Goal: Task Accomplishment & Management: Complete application form

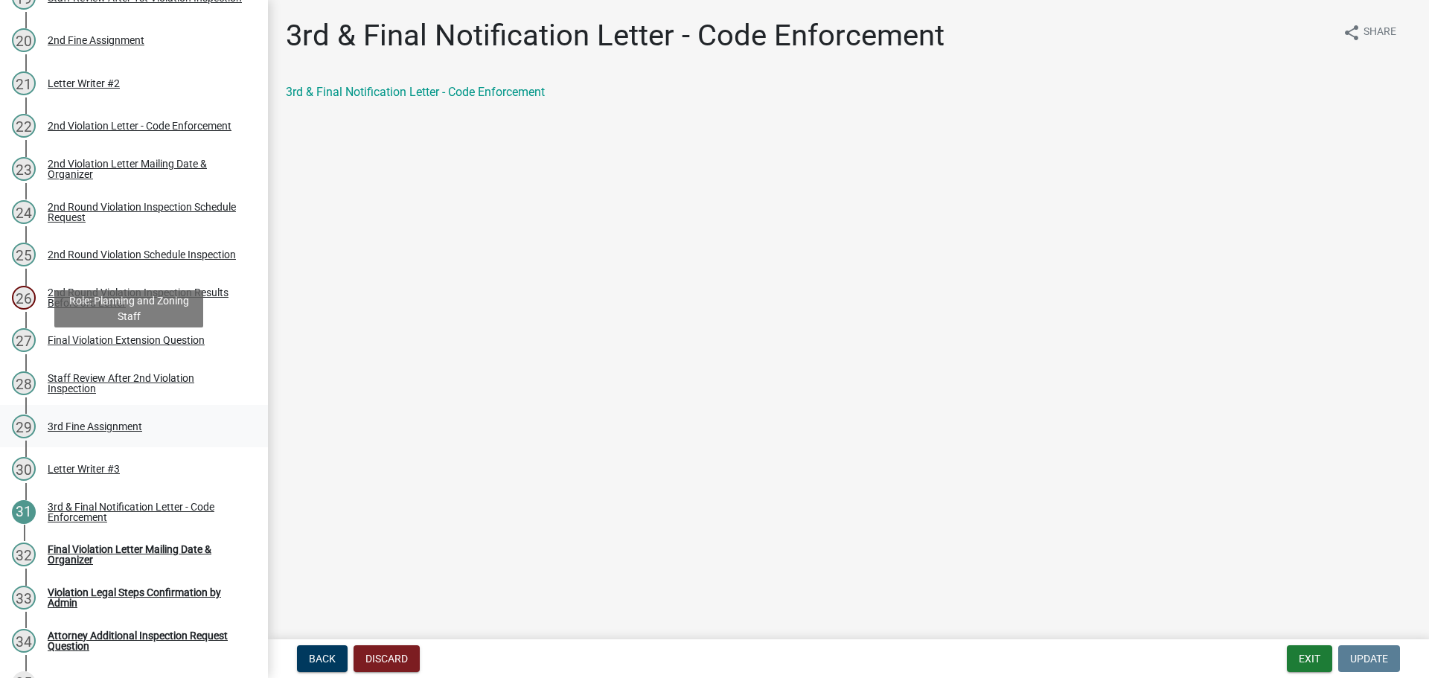
scroll to position [1170, 0]
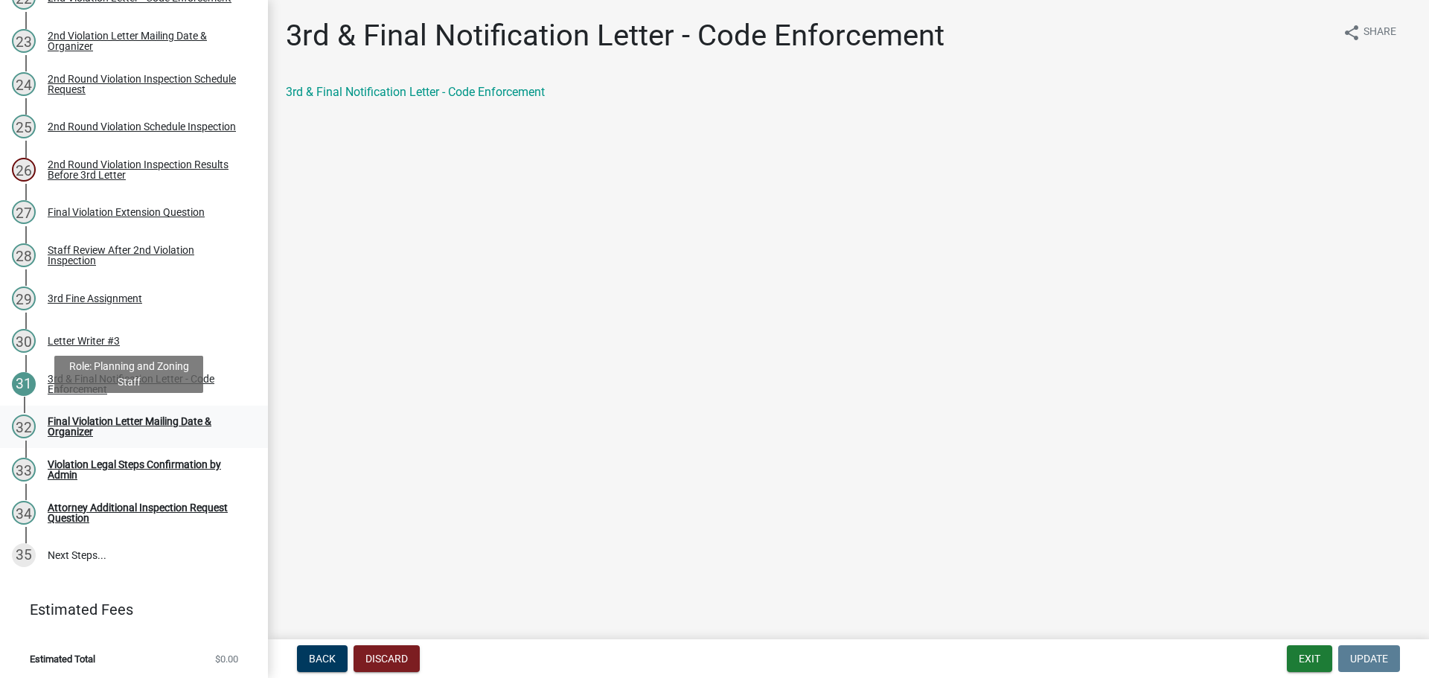
click at [171, 420] on div "Final Violation Letter Mailing Date & Organizer" at bounding box center [146, 426] width 196 height 21
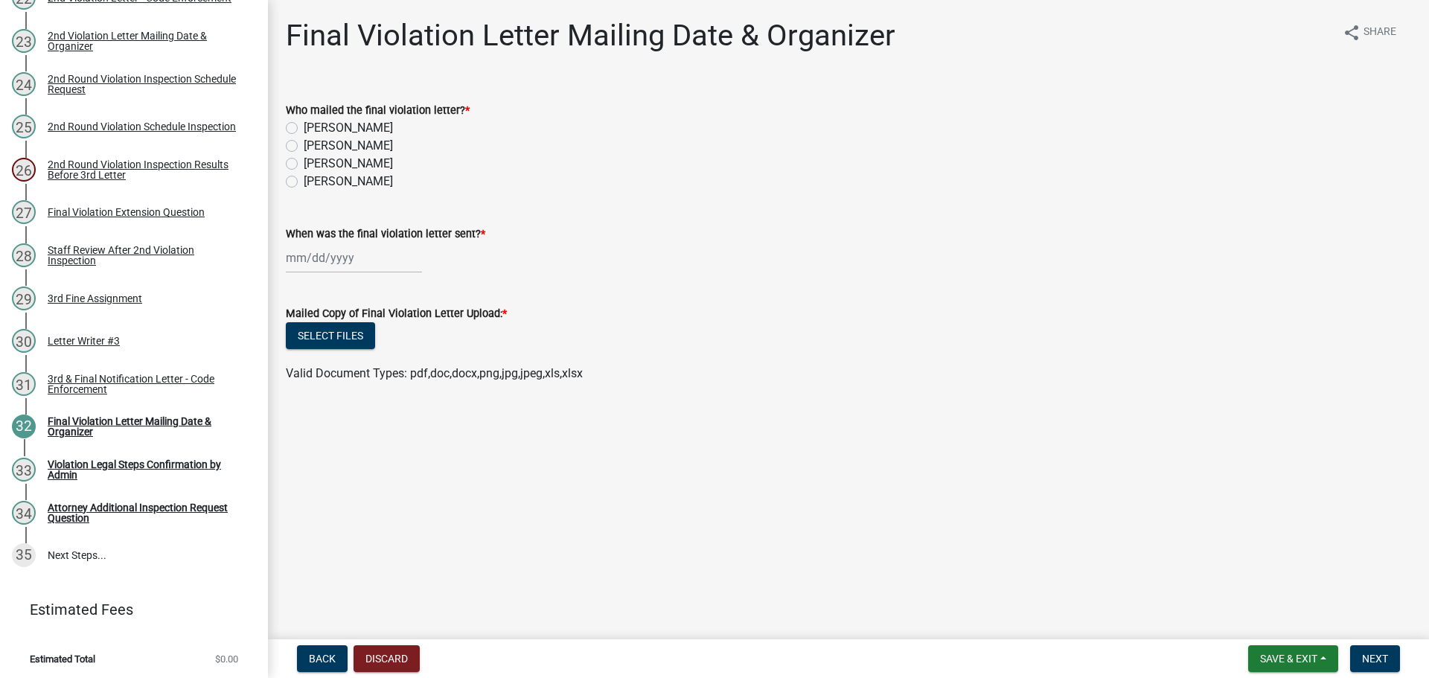
click at [304, 159] on label "[PERSON_NAME]" at bounding box center [348, 164] width 89 height 18
click at [304, 159] on input "[PERSON_NAME]" at bounding box center [309, 160] width 10 height 10
radio input "true"
select select "8"
select select "2025"
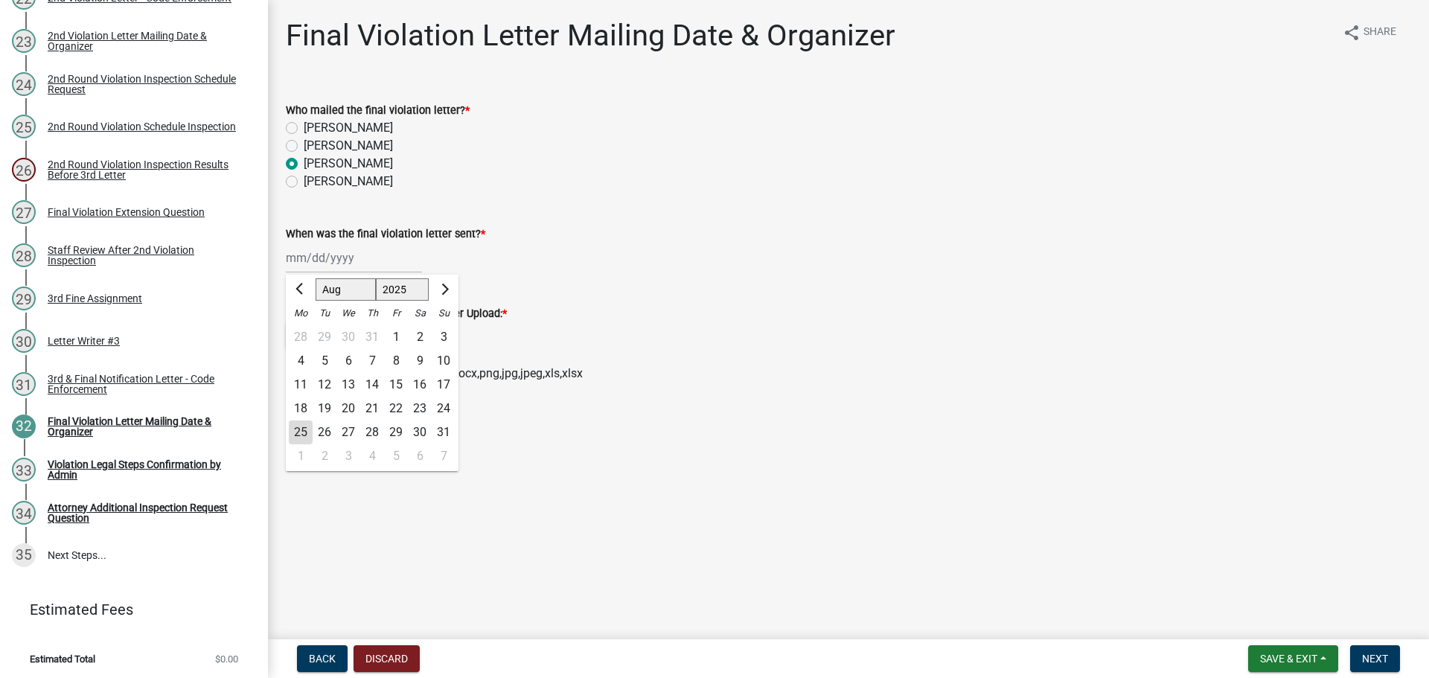
click at [316, 257] on div "Jan Feb Mar Apr May Jun Jul Aug Sep Oct Nov Dec 1525 1526 1527 1528 1529 1530 1…" at bounding box center [354, 258] width 136 height 31
click at [301, 436] on div "25" at bounding box center [301, 432] width 24 height 24
type input "08/25/2025"
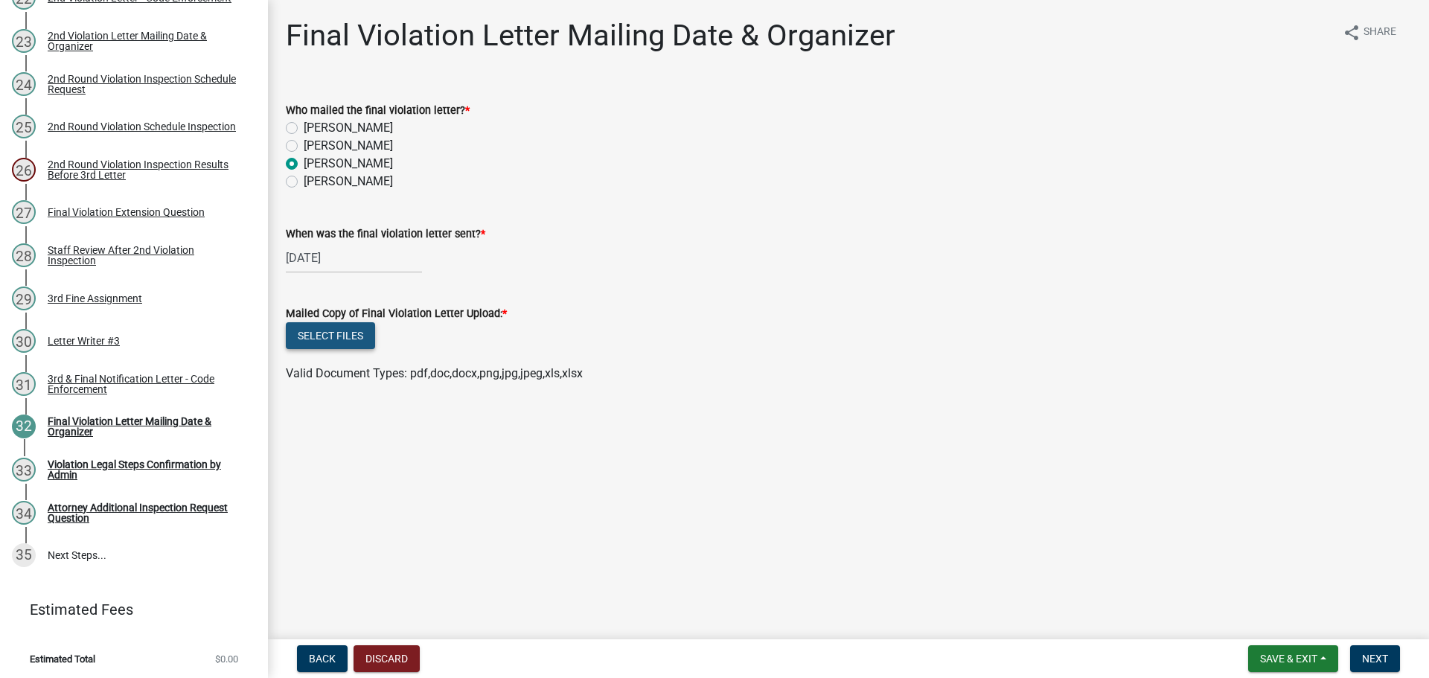
click at [321, 336] on button "Select files" at bounding box center [330, 335] width 89 height 27
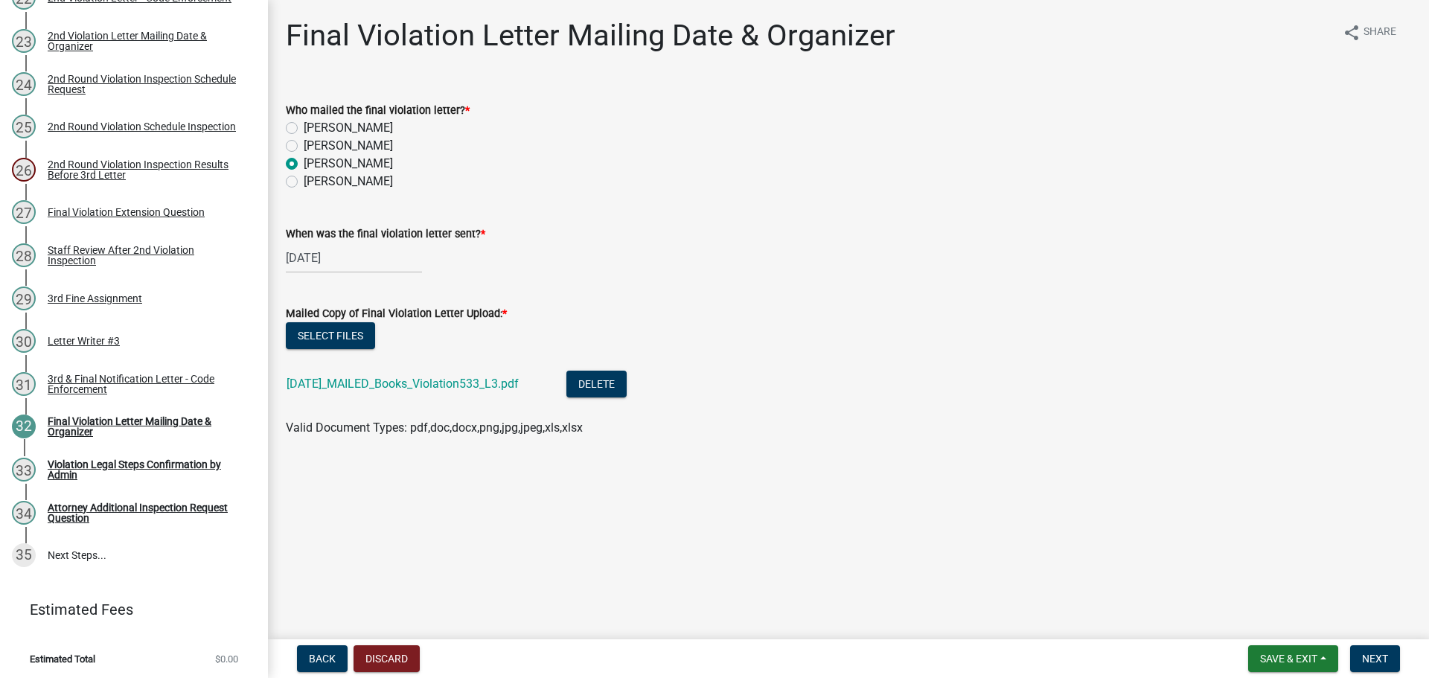
click at [1379, 672] on nav "Back Discard Save & Exit Save Save & Exit Next" at bounding box center [848, 658] width 1161 height 39
click at [1379, 666] on button "Next" at bounding box center [1375, 658] width 50 height 27
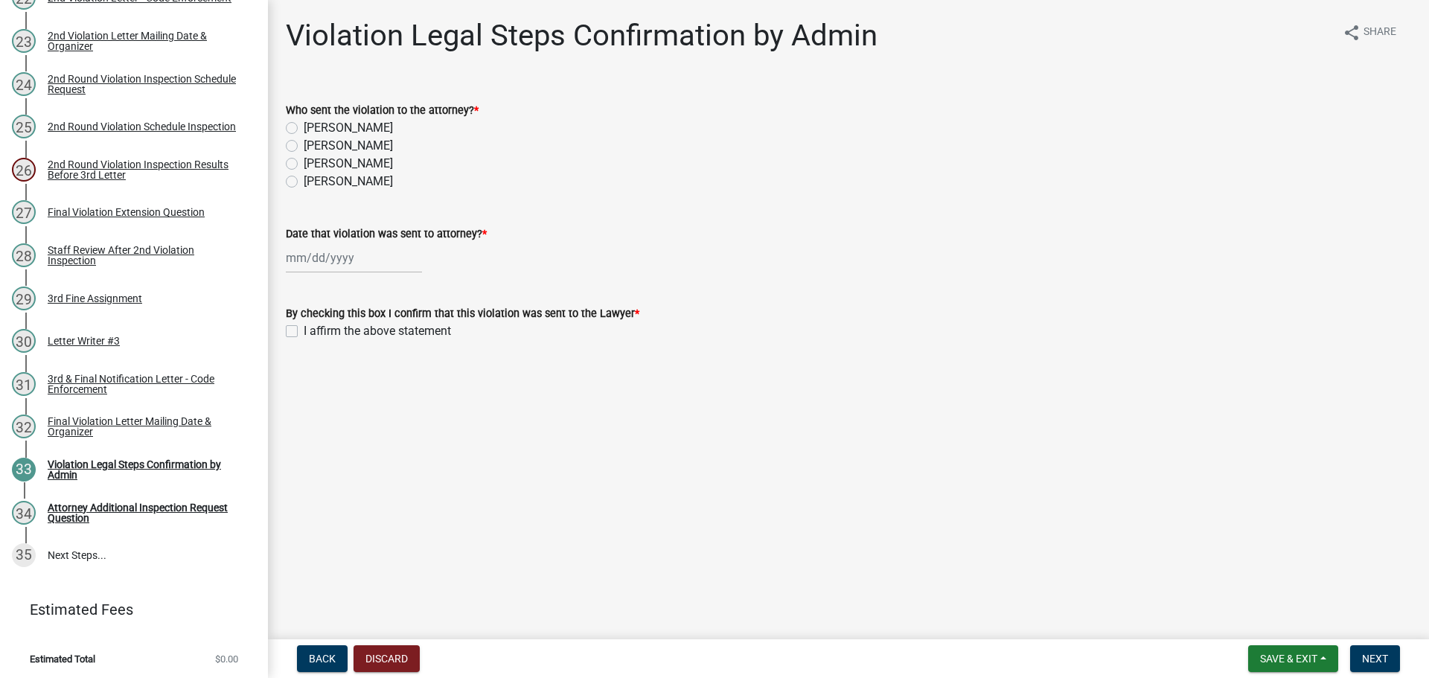
click at [304, 161] on label "[PERSON_NAME]" at bounding box center [348, 164] width 89 height 18
click at [304, 161] on input "[PERSON_NAME]" at bounding box center [309, 160] width 10 height 10
radio input "true"
click at [334, 259] on div at bounding box center [354, 258] width 136 height 31
select select "8"
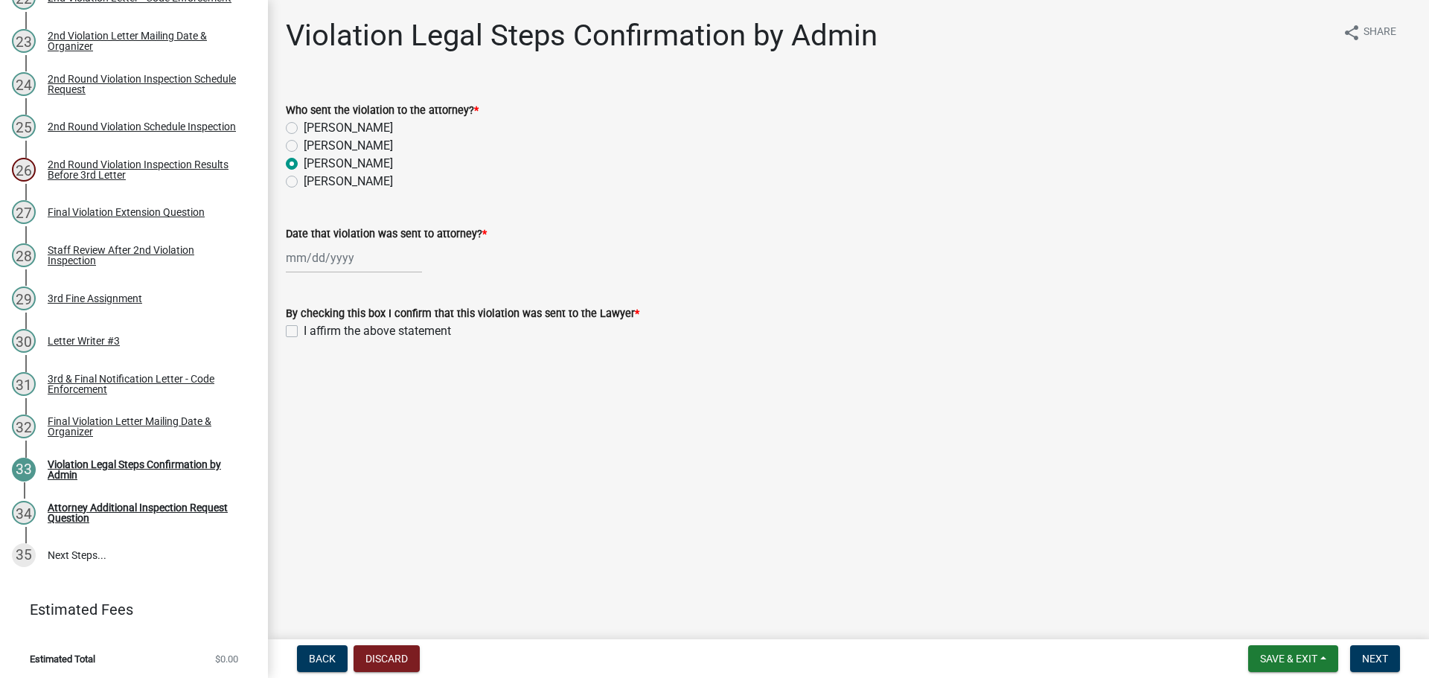
select select "2025"
click at [304, 432] on div "25" at bounding box center [301, 432] width 24 height 24
type input "08/25/2025"
click at [293, 321] on div "By checking this box I confirm that this violation was sent to the Lawyer *" at bounding box center [848, 313] width 1125 height 18
click at [304, 328] on label "I affirm the above statement" at bounding box center [377, 331] width 147 height 18
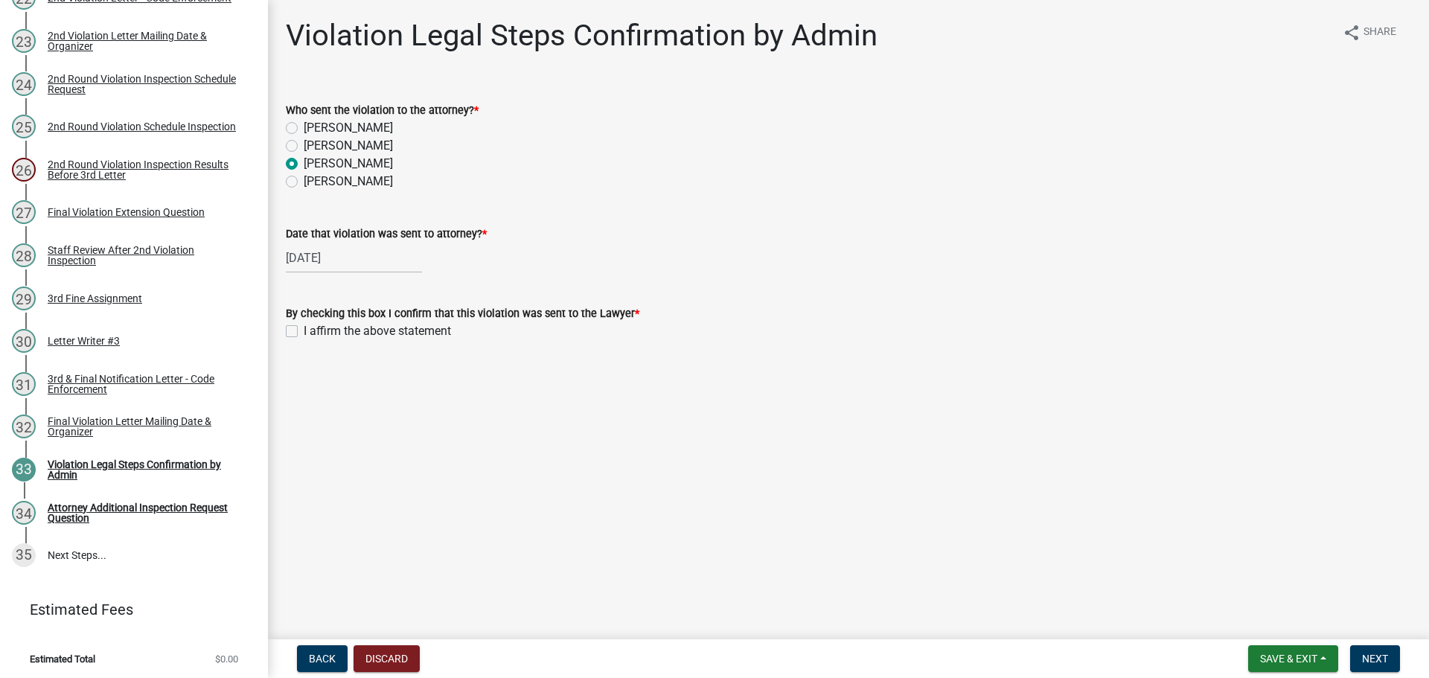
click at [304, 328] on input "I affirm the above statement" at bounding box center [309, 327] width 10 height 10
checkbox input "true"
click at [1388, 662] on span "Next" at bounding box center [1375, 659] width 26 height 12
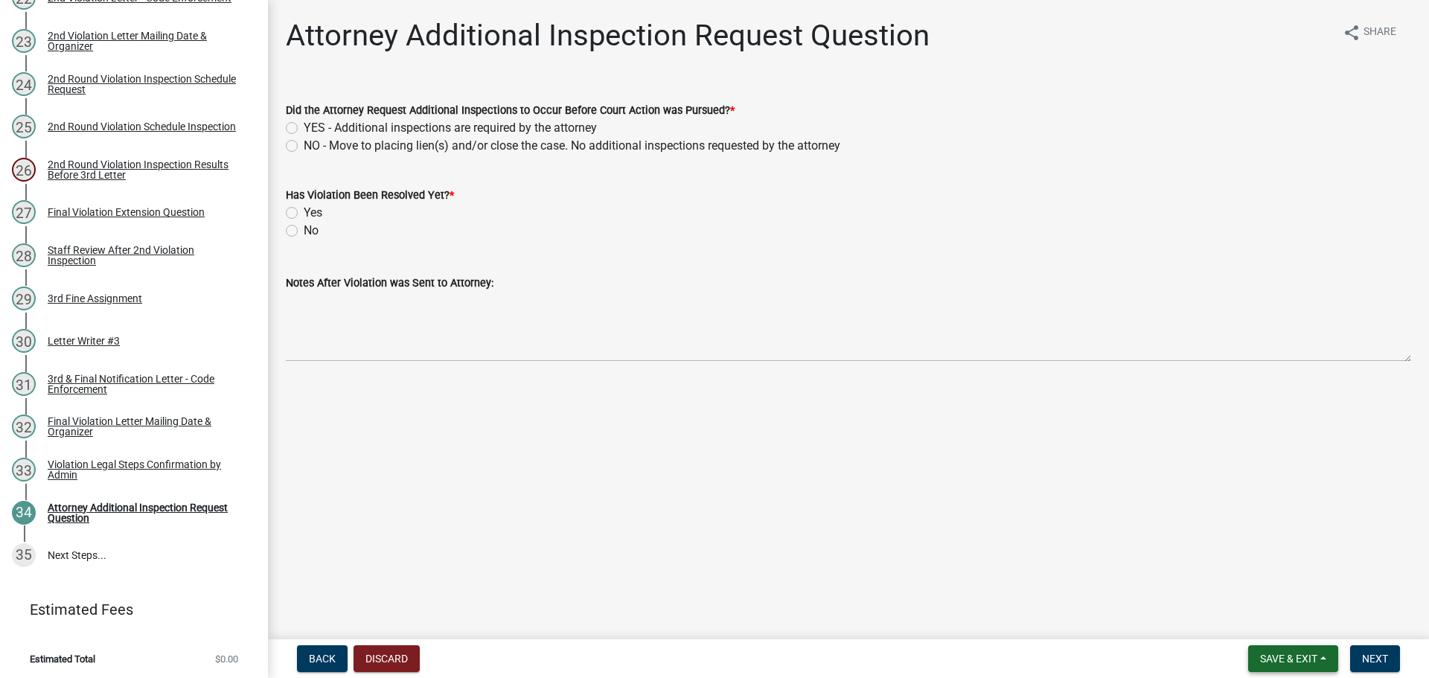
click at [1293, 664] on span "Save & Exit" at bounding box center [1288, 659] width 57 height 12
click at [1269, 616] on button "Save & Exit" at bounding box center [1278, 620] width 119 height 36
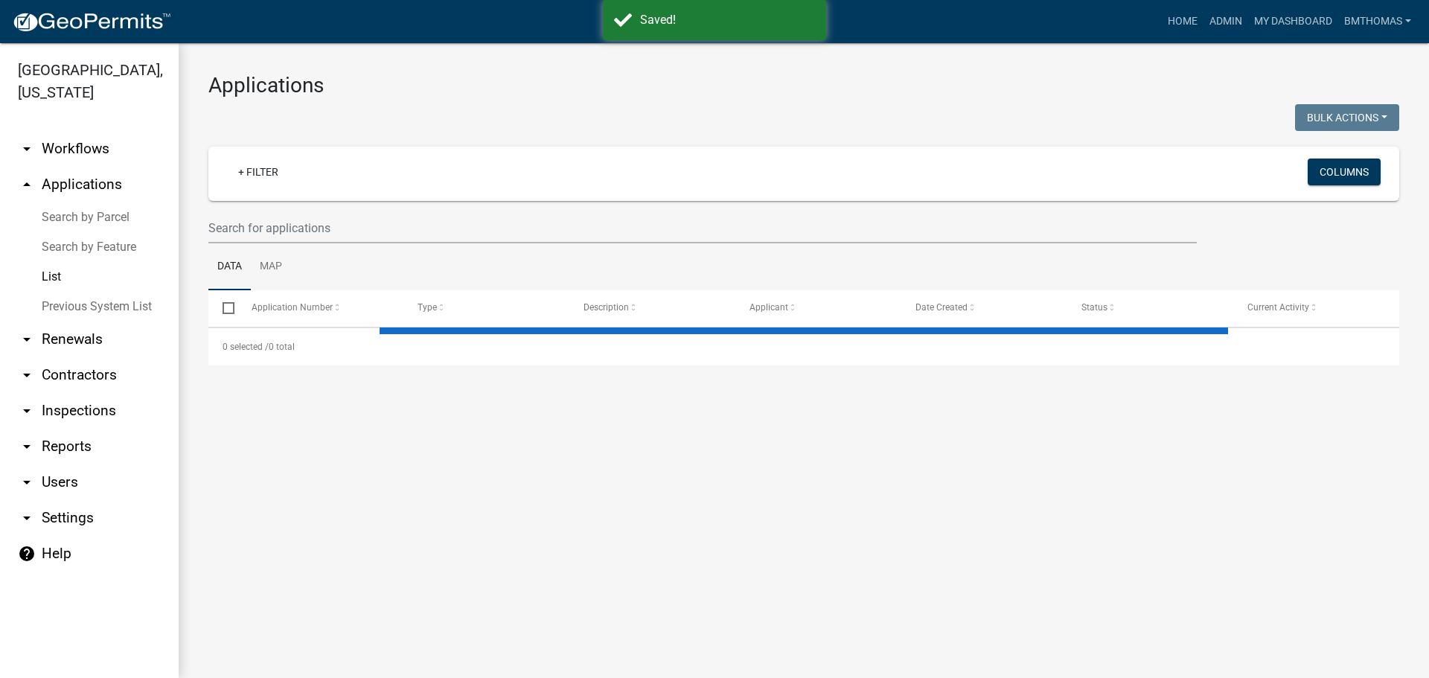
select select "3: 100"
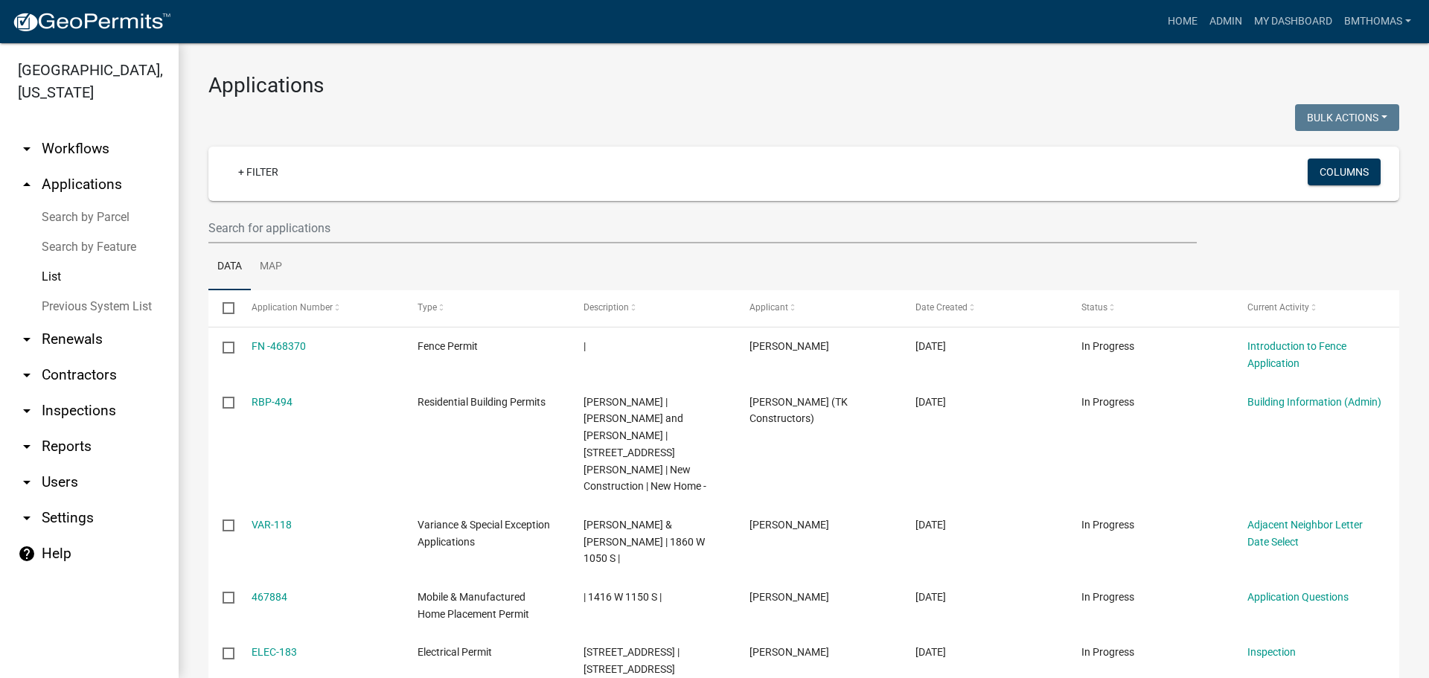
select select "3: 100"
